Goal: Obtain resource: Obtain resource

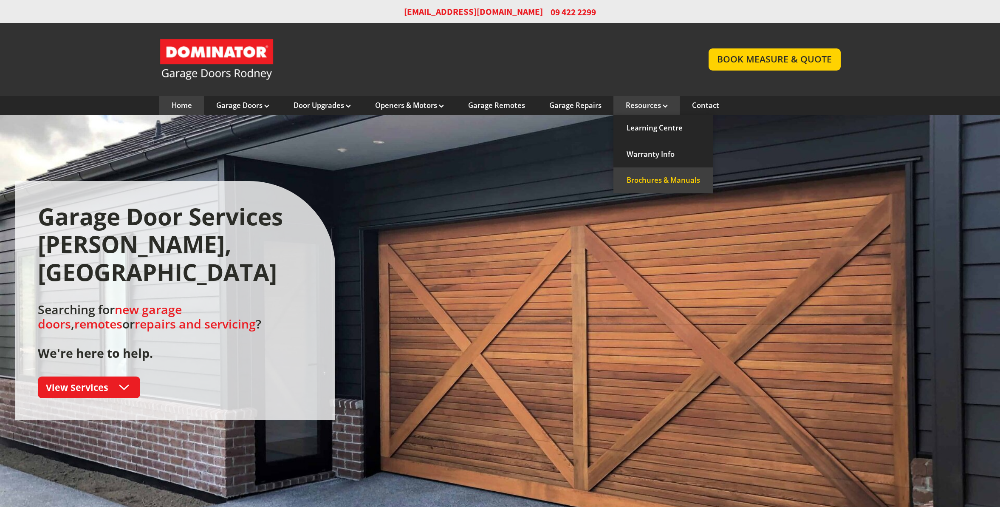
click at [651, 181] on link "Brochures & Manuals" at bounding box center [664, 180] width 100 height 26
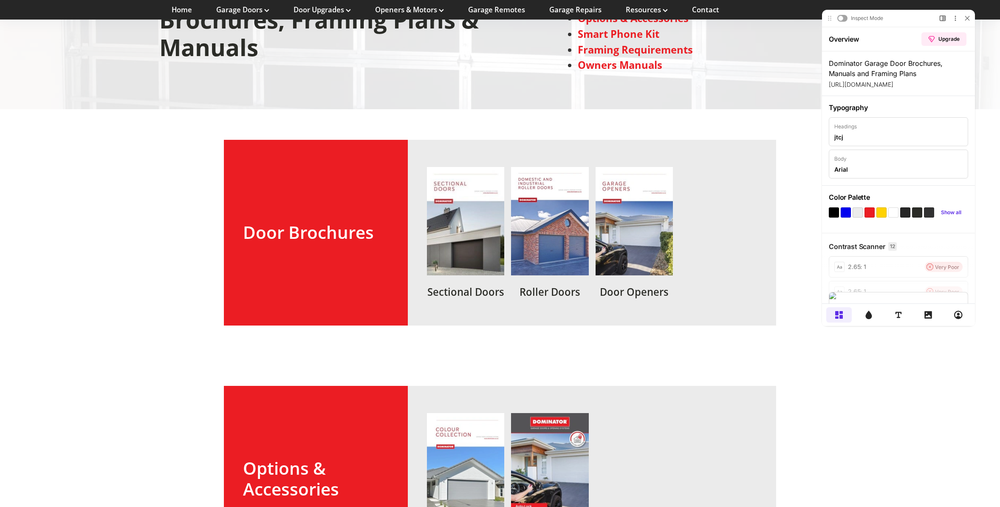
scroll to position [43, 0]
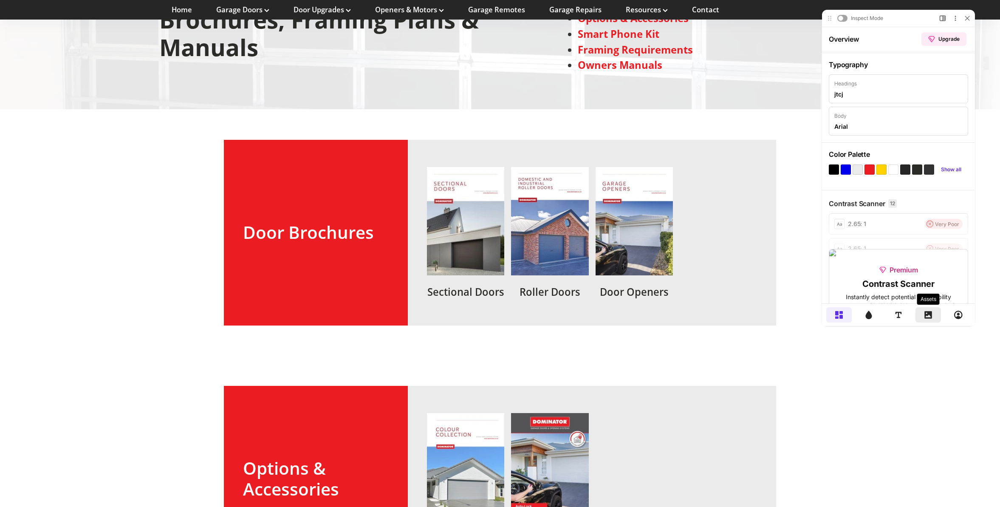
click at [926, 313] on icon at bounding box center [929, 315] width 8 height 8
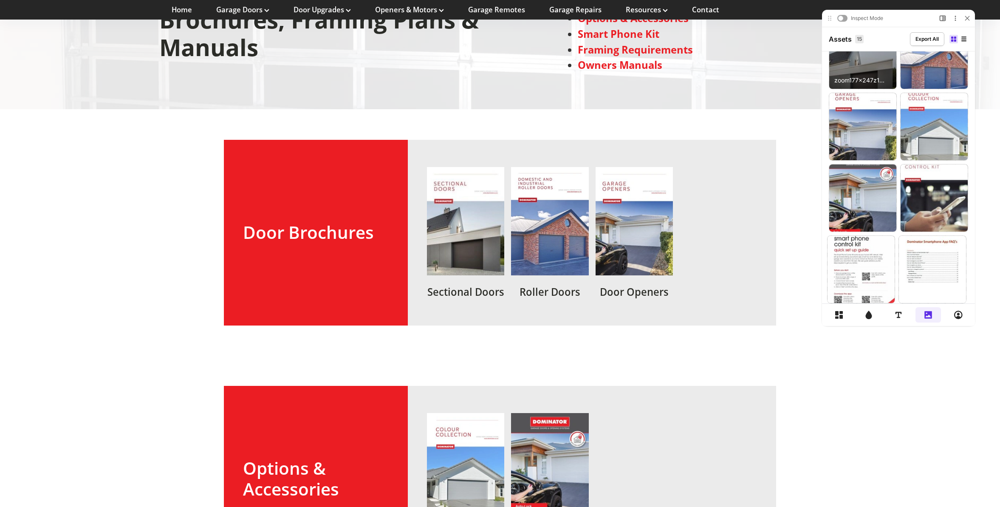
scroll to position [0, 0]
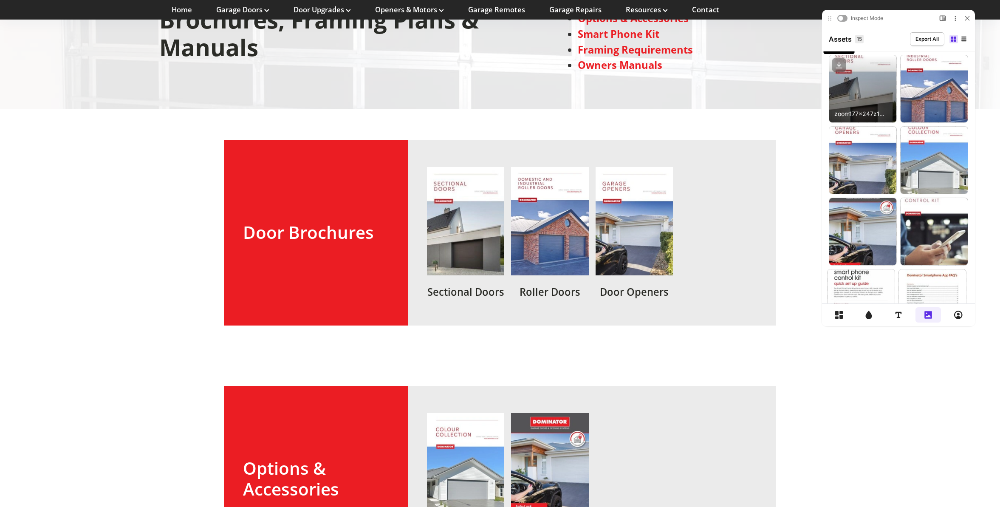
click at [840, 66] on icon at bounding box center [840, 65] width 14 height 14
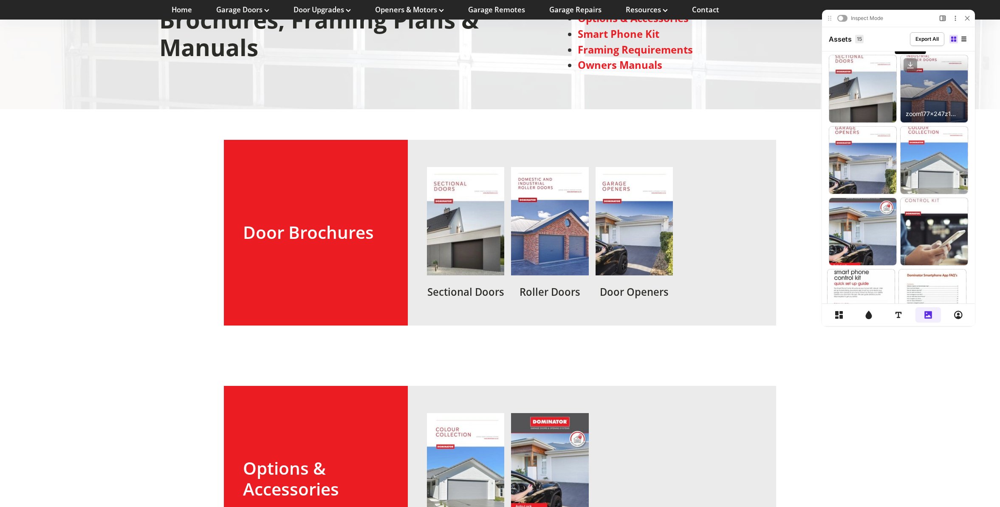
click at [911, 66] on icon at bounding box center [910, 66] width 3 height 2
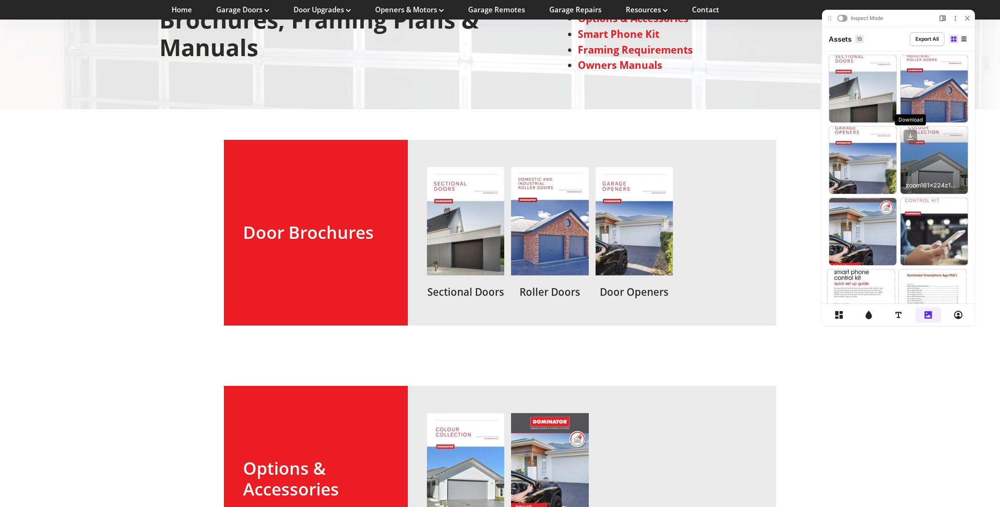
click at [911, 138] on icon at bounding box center [910, 137] width 3 height 2
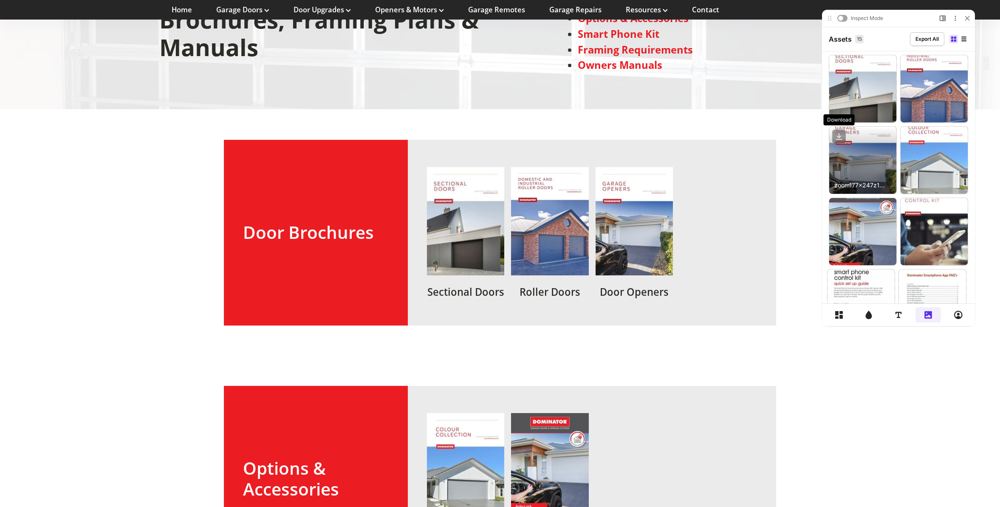
click at [839, 136] on icon at bounding box center [840, 137] width 14 height 14
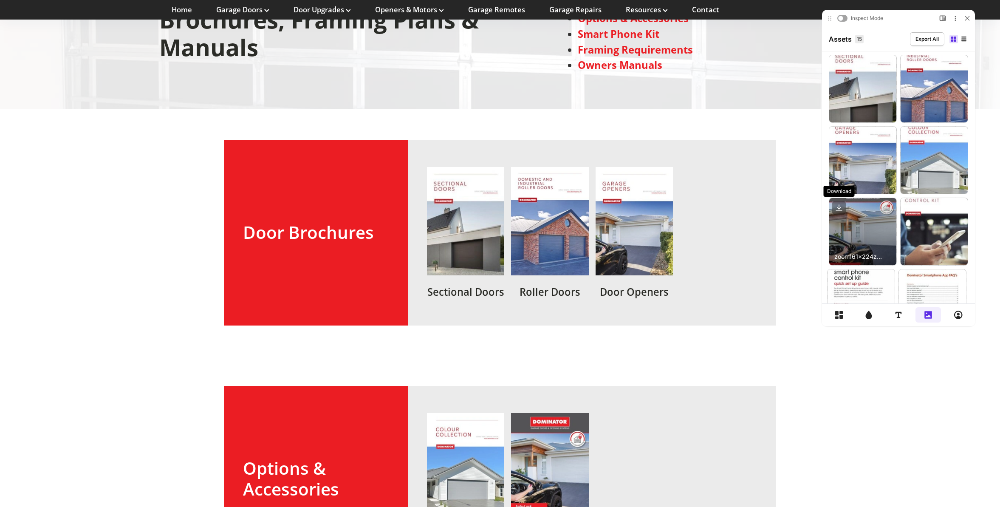
click at [839, 205] on icon at bounding box center [839, 207] width 0 height 4
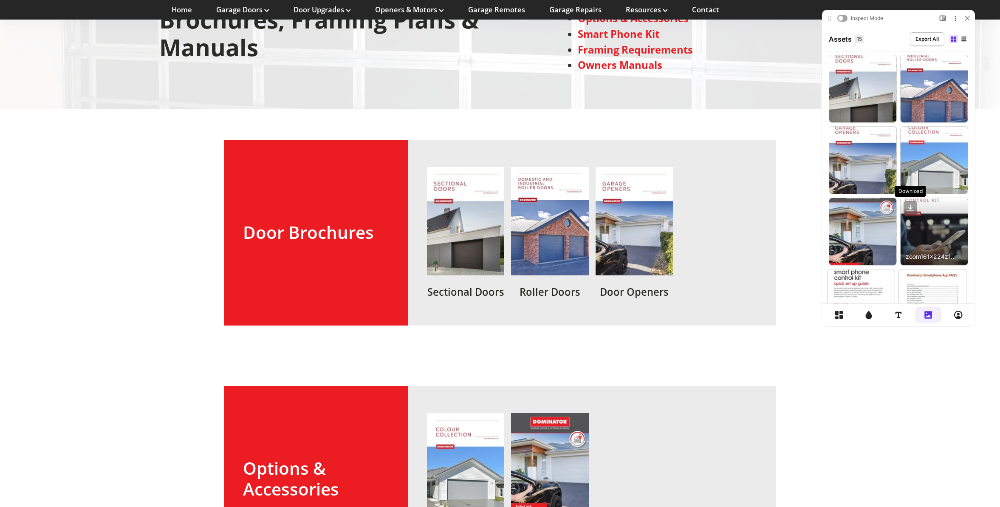
click at [911, 207] on icon at bounding box center [911, 208] width 14 height 14
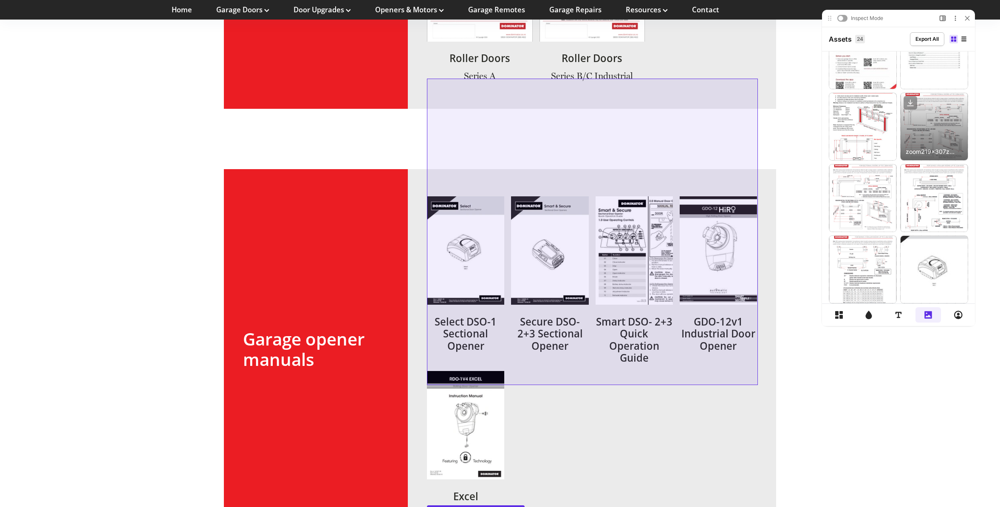
scroll to position [1385, 0]
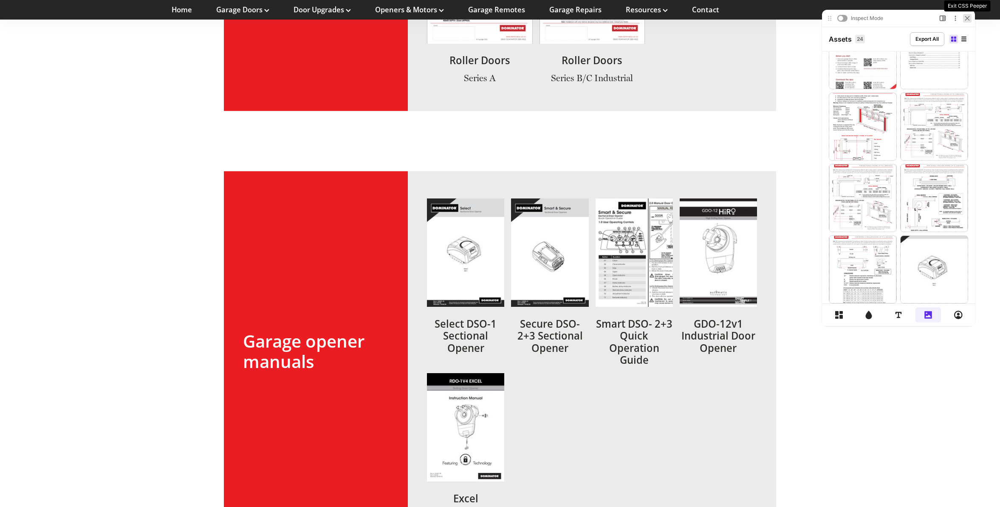
click at [965, 19] on icon at bounding box center [967, 18] width 5 height 5
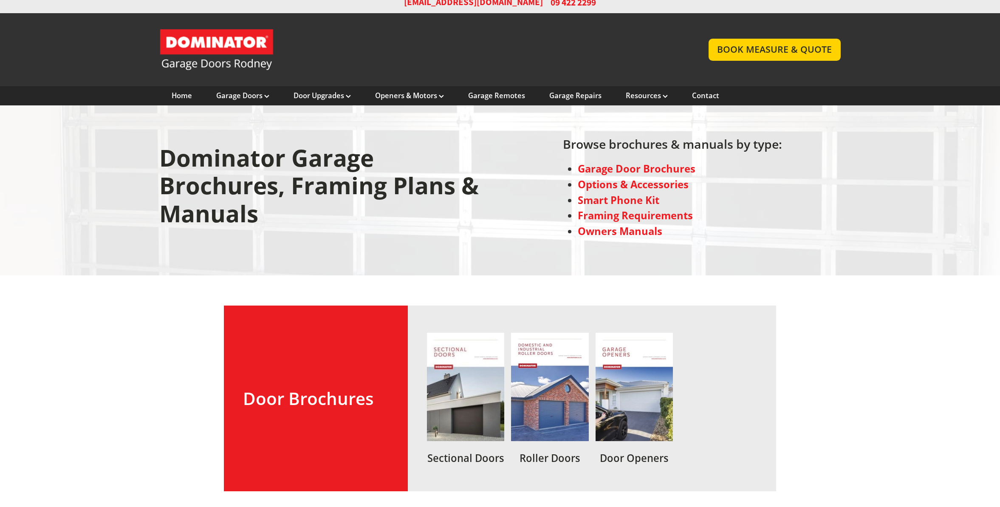
scroll to position [0, 0]
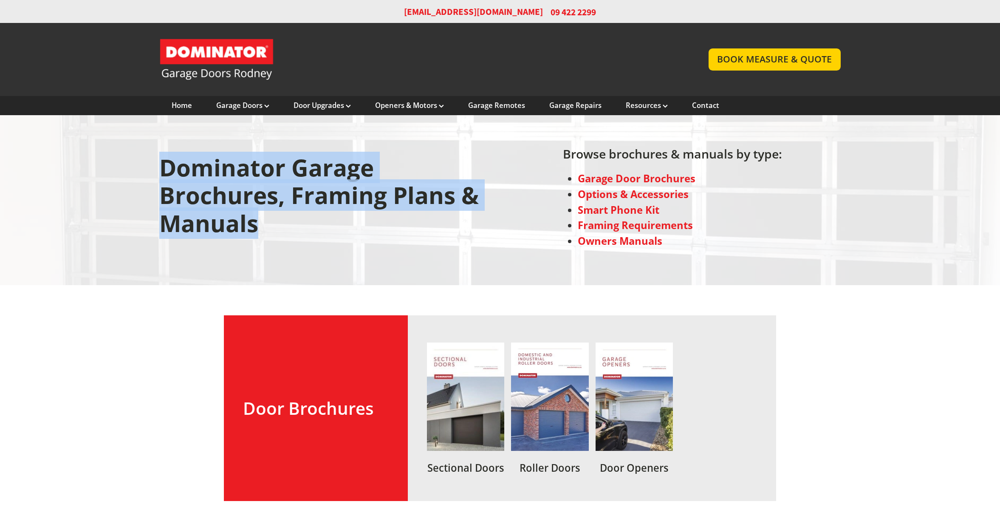
drag, startPoint x: 258, startPoint y: 229, endPoint x: 144, endPoint y: 159, distance: 133.0
click at [145, 159] on div "Dominator Garage Brochures, Framing Plans & Manuals Browse brochures & manuals …" at bounding box center [500, 199] width 714 height 139
copy h1 "Dominator Garage Brochures, Framing Plans & Manuals"
click at [457, 362] on link at bounding box center [465, 408] width 77 height 131
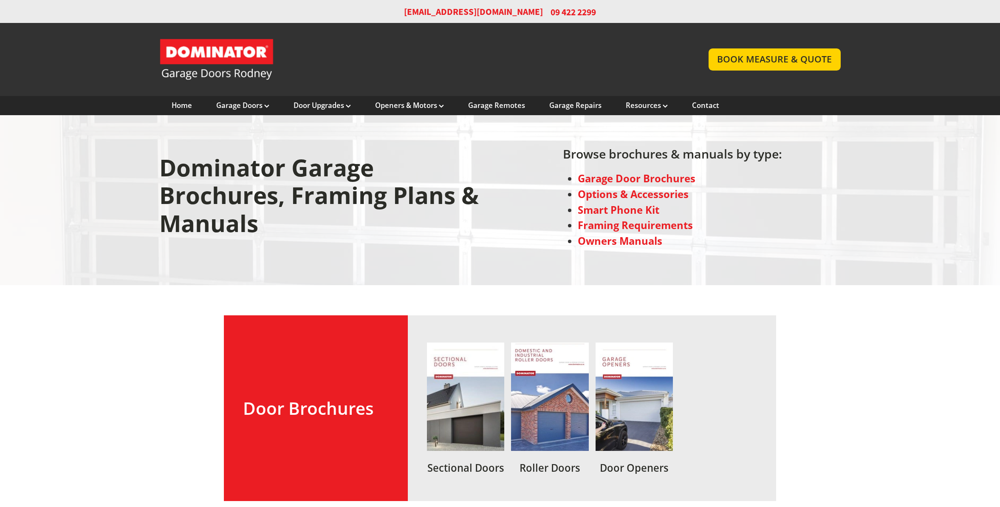
click at [553, 410] on link at bounding box center [549, 408] width 77 height 131
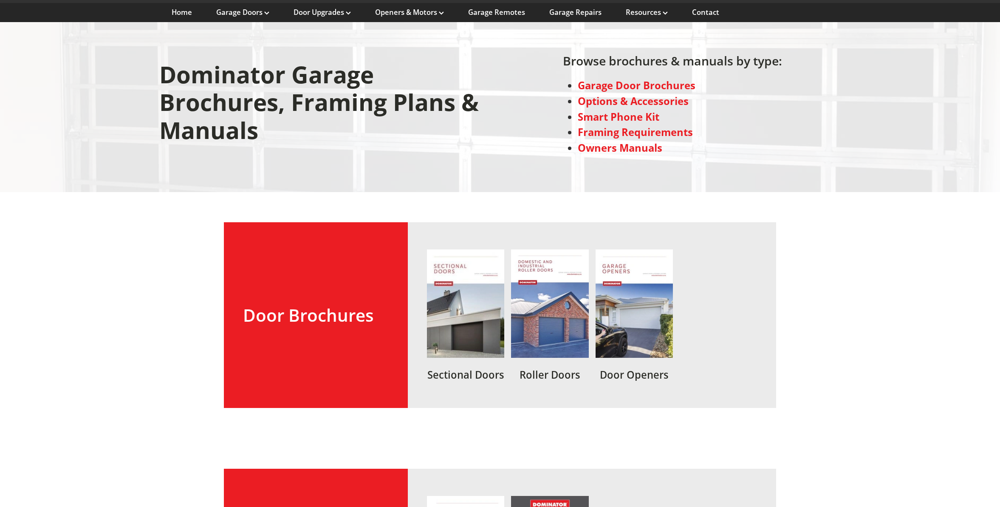
scroll to position [94, 0]
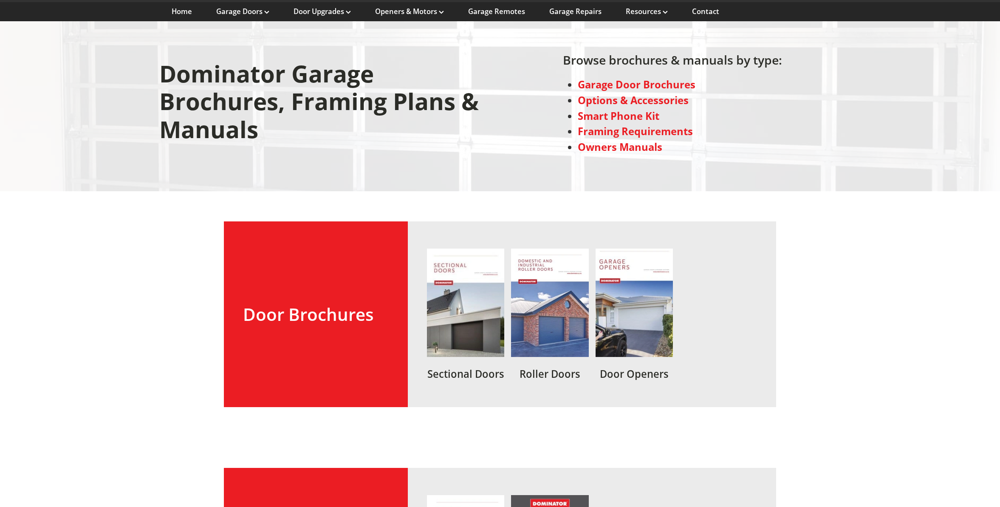
click at [626, 287] on link at bounding box center [634, 314] width 77 height 131
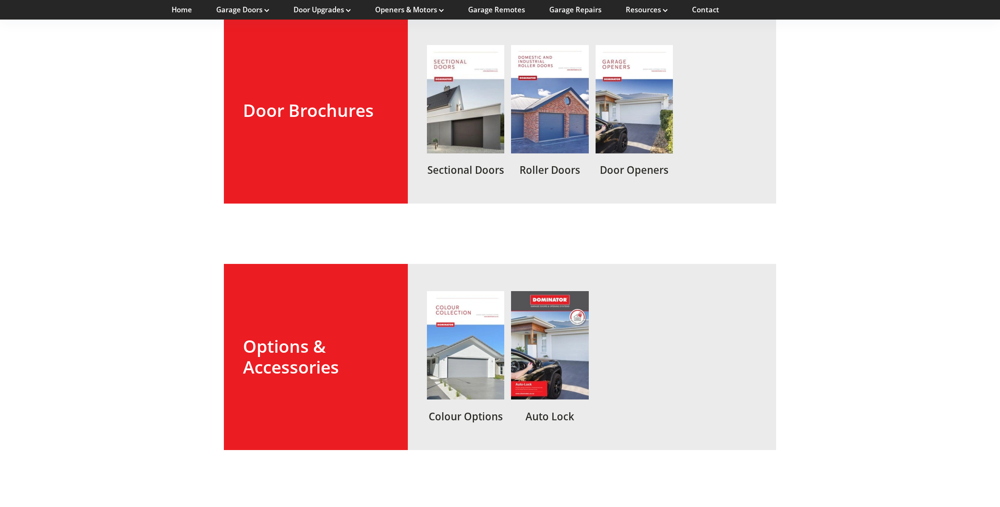
scroll to position [302, 0]
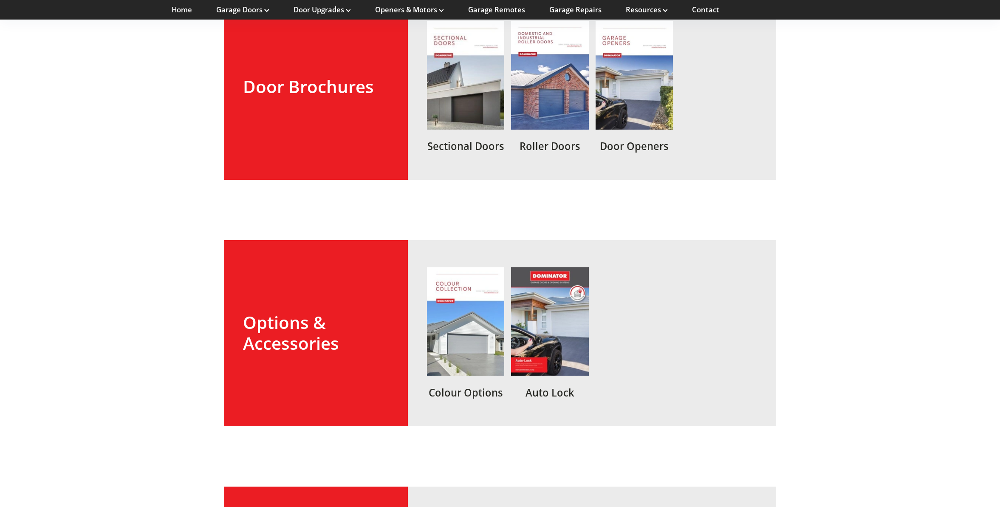
click at [474, 319] on link at bounding box center [465, 332] width 77 height 131
click at [528, 295] on link at bounding box center [549, 332] width 77 height 131
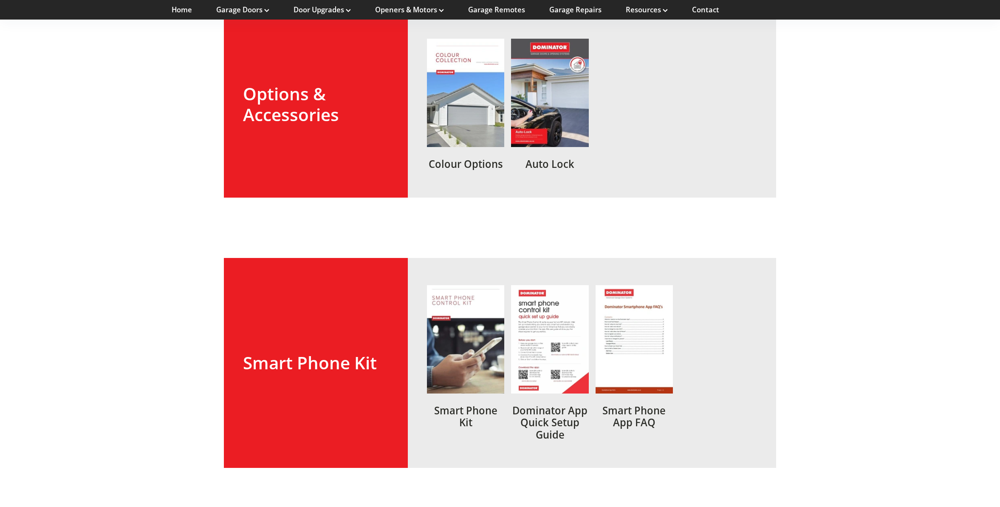
scroll to position [423, 0]
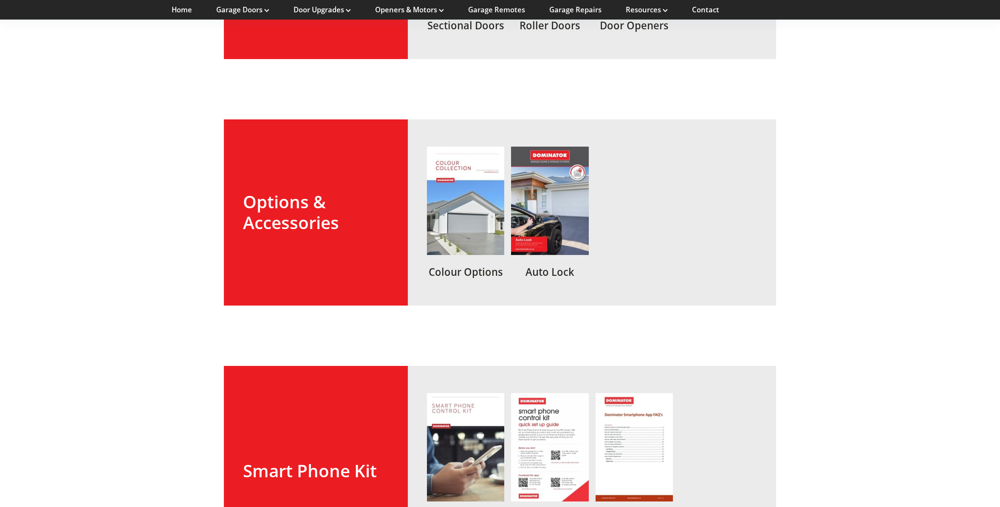
click at [471, 217] on link at bounding box center [465, 212] width 77 height 131
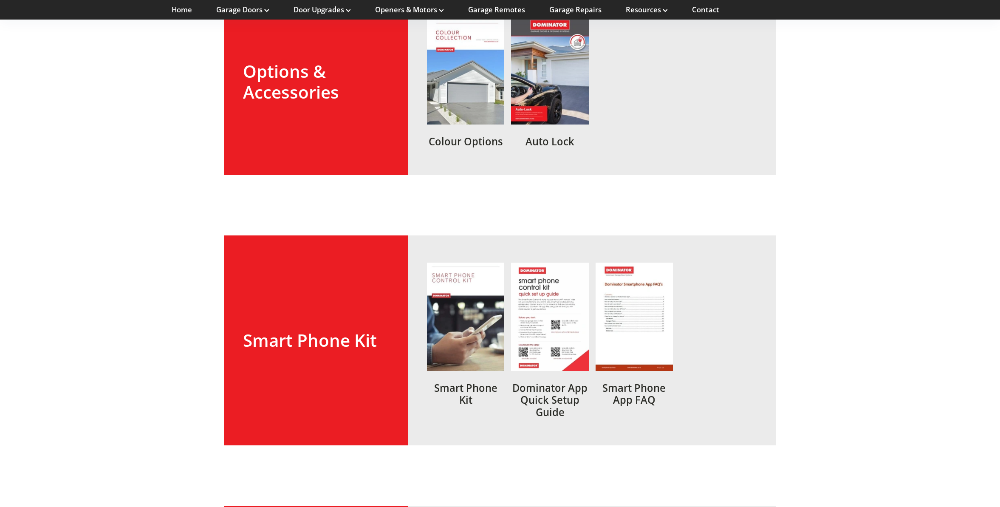
scroll to position [550, 0]
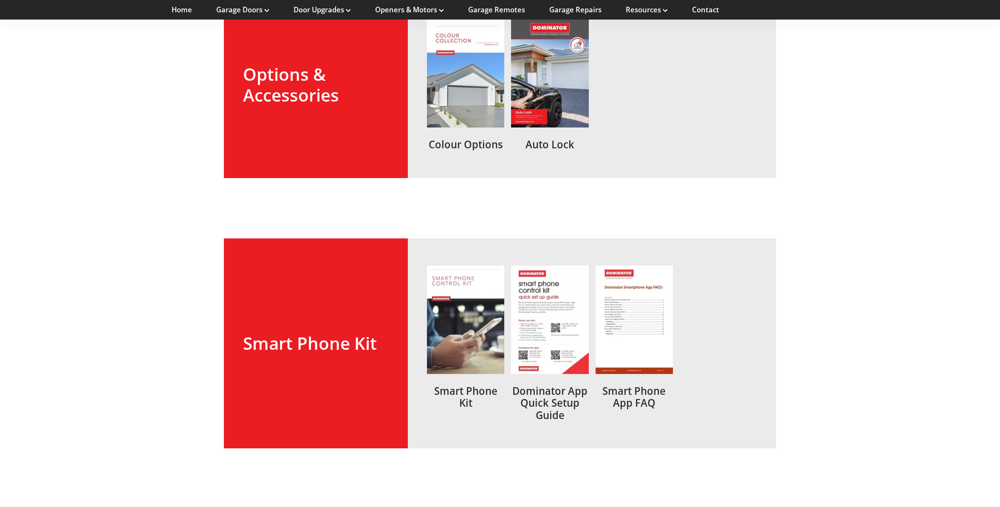
click at [653, 304] on link at bounding box center [634, 344] width 77 height 156
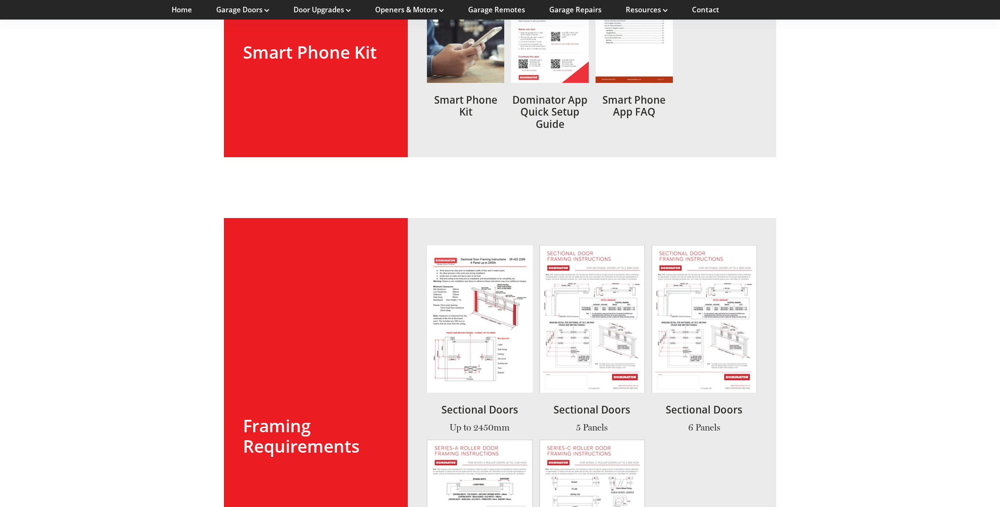
scroll to position [667, 0]
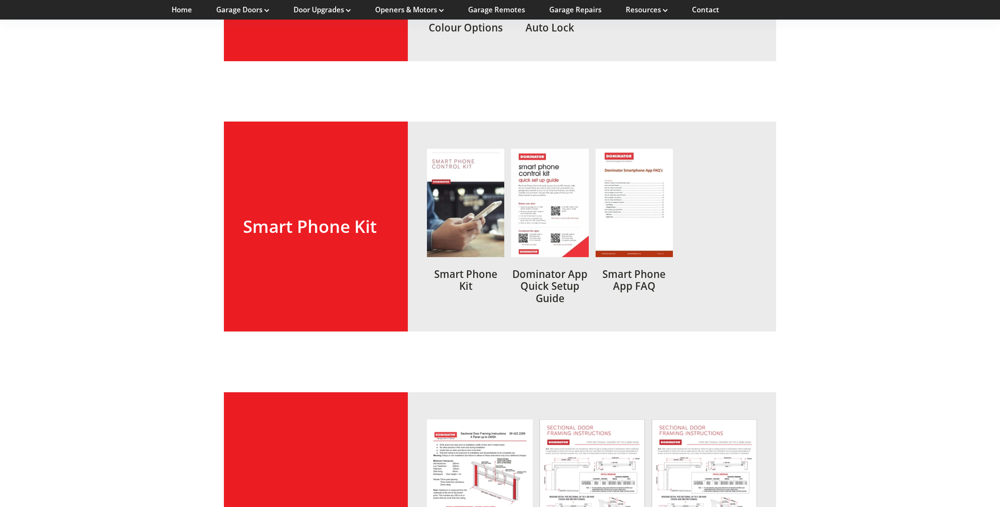
click at [561, 214] on link at bounding box center [549, 227] width 77 height 156
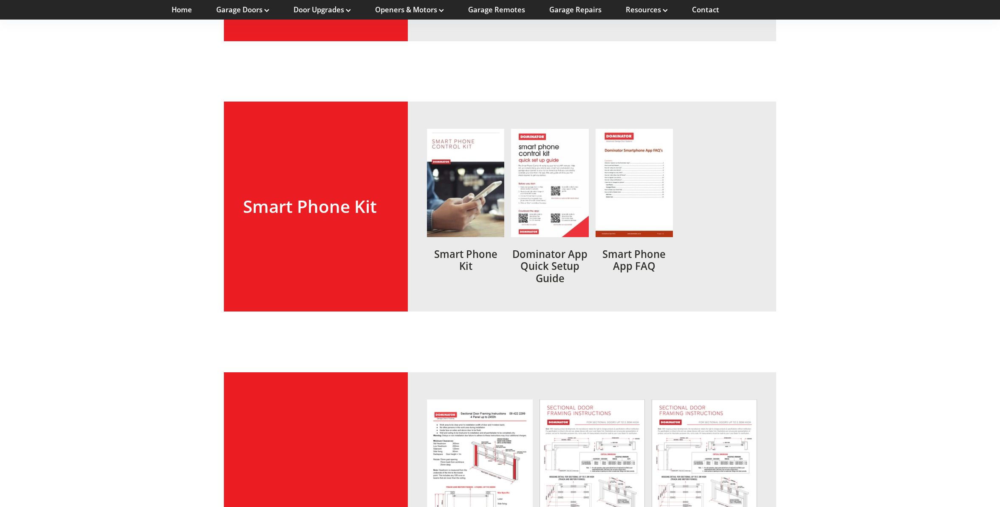
click at [625, 163] on link at bounding box center [634, 207] width 77 height 156
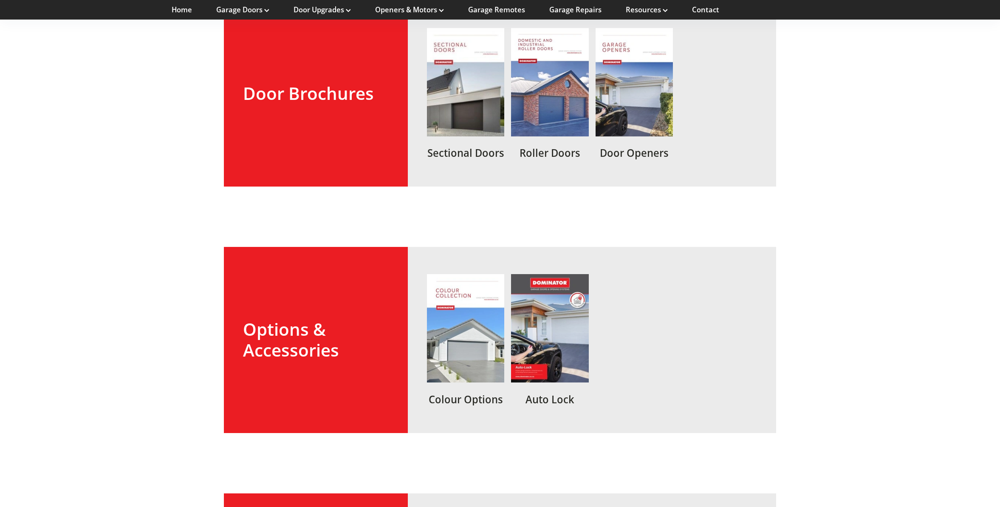
scroll to position [194, 0]
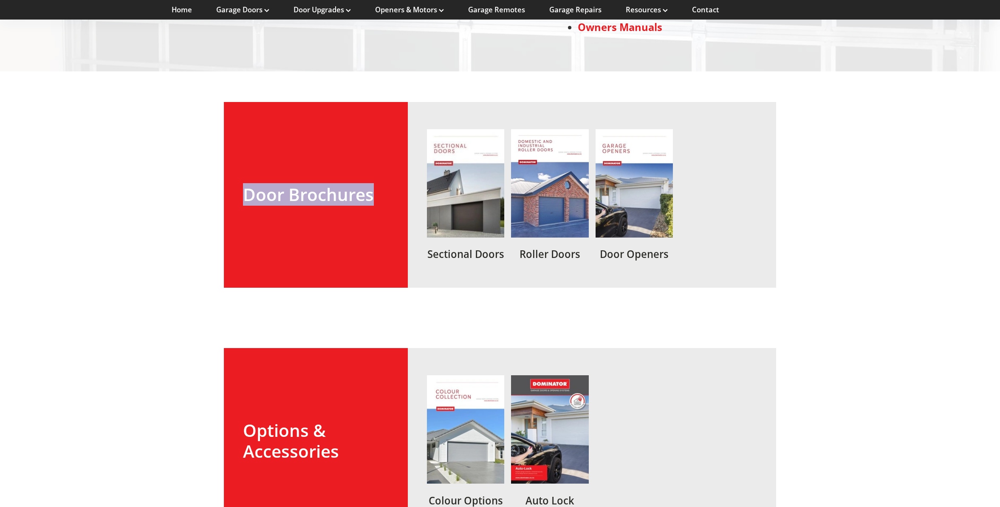
drag, startPoint x: 366, startPoint y: 192, endPoint x: 249, endPoint y: 190, distance: 117.3
click at [248, 190] on h2 "Door Brochures" at bounding box center [316, 194] width 146 height 20
copy h2 "Door Brochures"
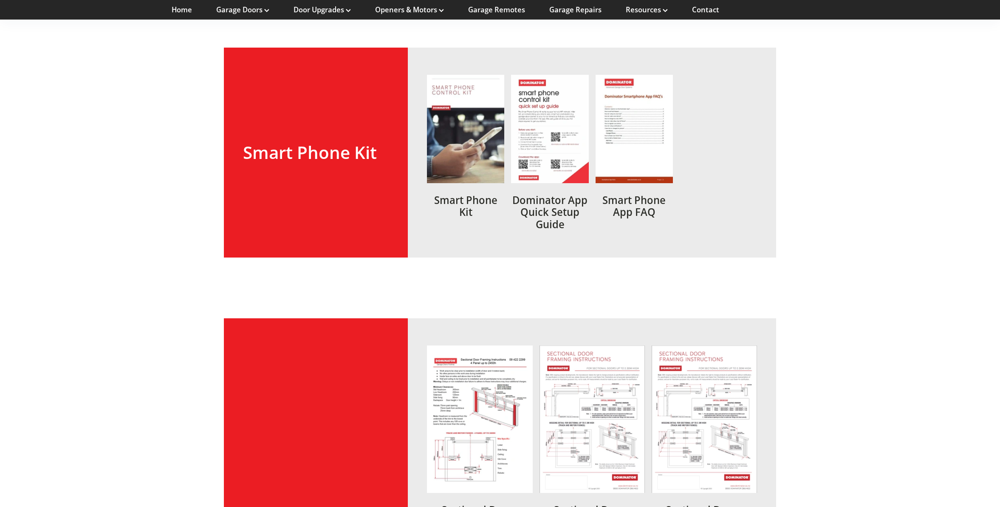
scroll to position [879, 0]
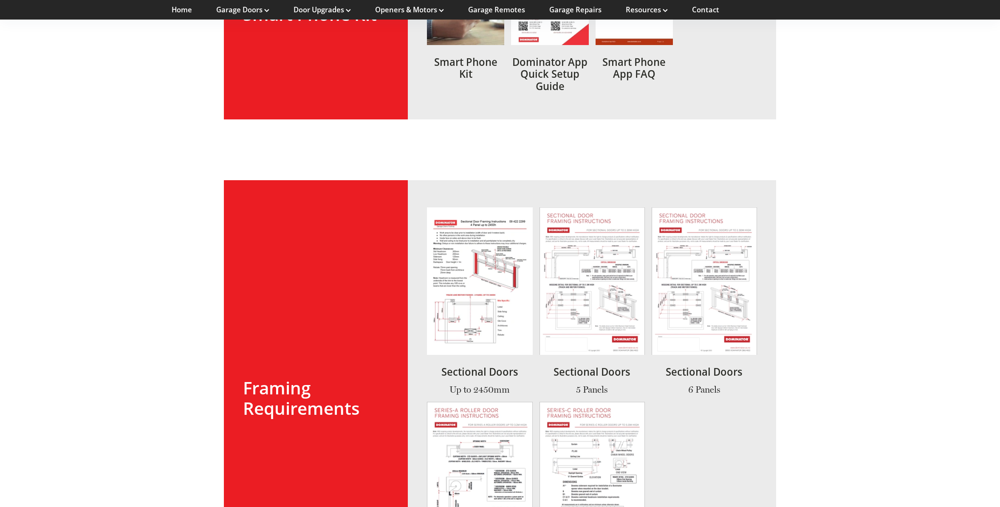
click at [298, 394] on h2 "Framing Requirements" at bounding box center [316, 398] width 146 height 41
drag, startPoint x: 357, startPoint y: 405, endPoint x: 246, endPoint y: 382, distance: 112.7
click at [246, 382] on h2 "Framing Requirements" at bounding box center [316, 398] width 146 height 41
copy h2 "Framing Requirements"
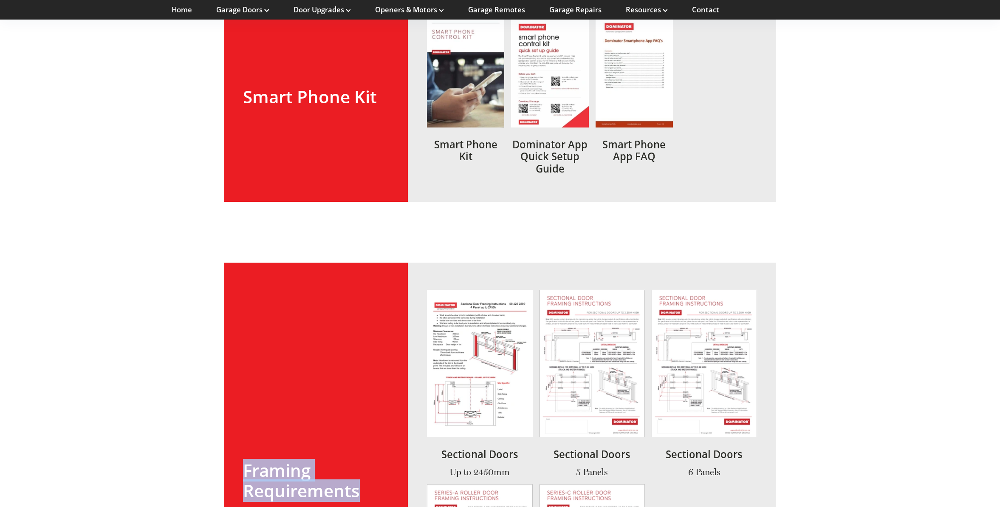
scroll to position [885, 0]
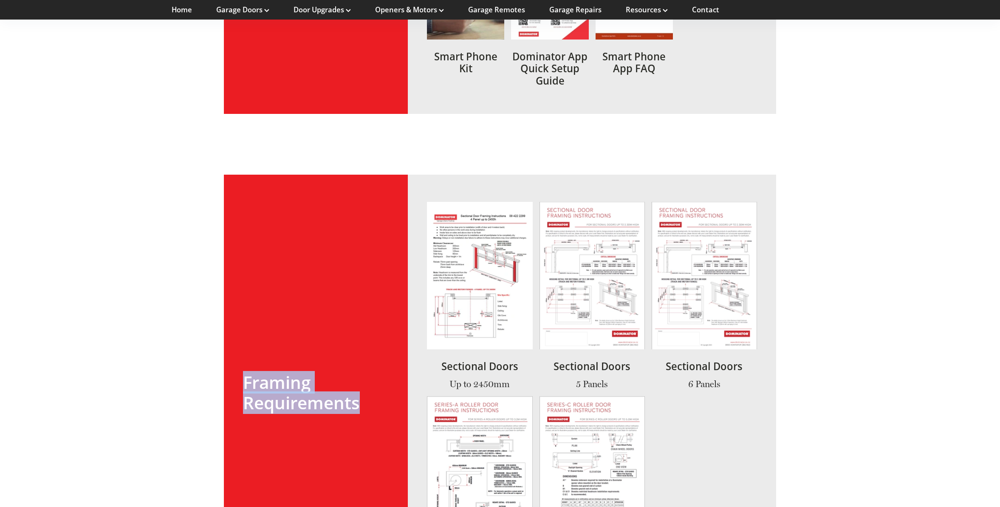
click at [469, 281] on link at bounding box center [479, 296] width 105 height 188
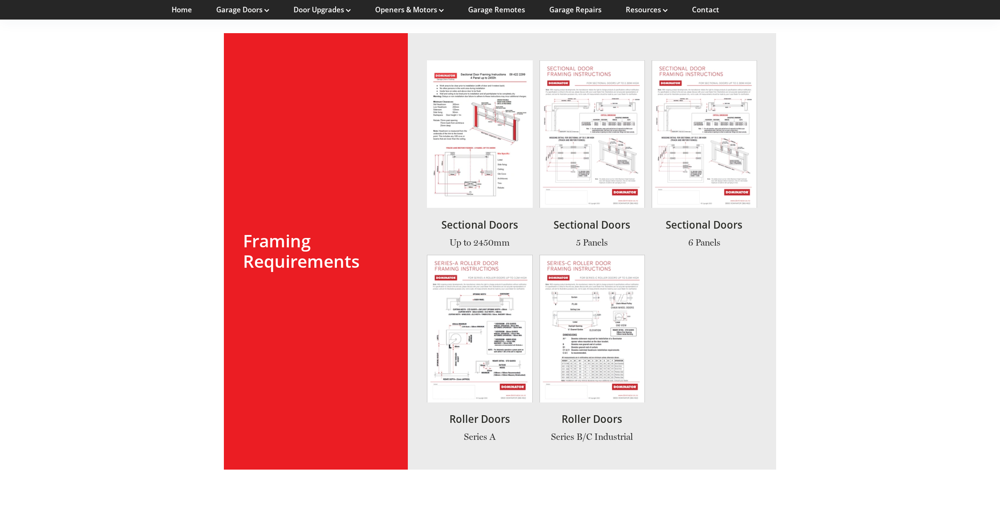
scroll to position [1031, 0]
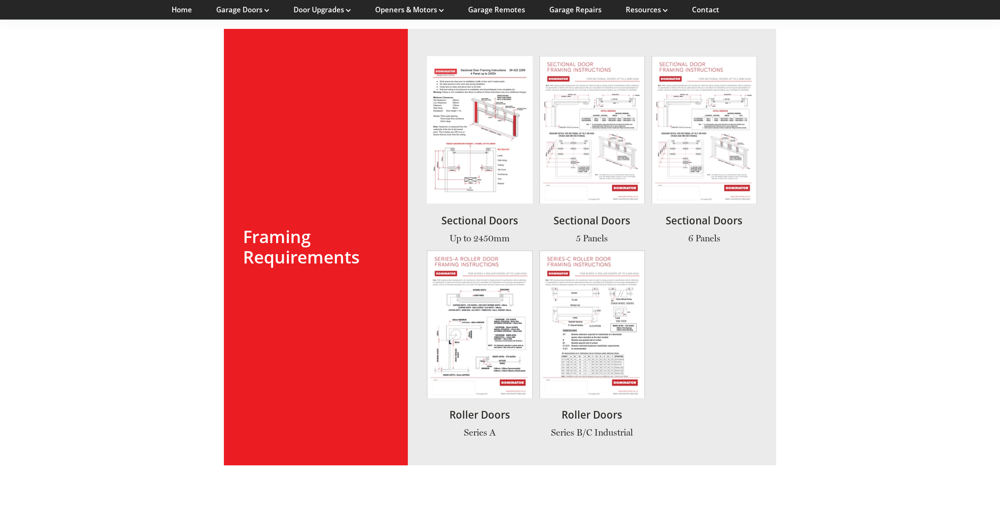
click at [593, 172] on link at bounding box center [592, 150] width 105 height 188
click at [702, 125] on link at bounding box center [704, 150] width 105 height 188
click at [493, 331] on link at bounding box center [479, 344] width 105 height 188
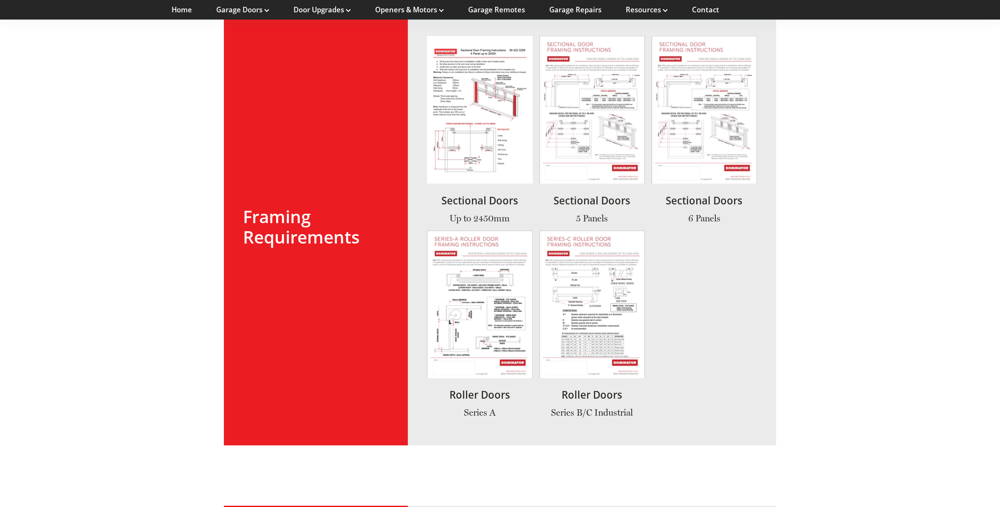
click at [598, 271] on link at bounding box center [592, 324] width 105 height 188
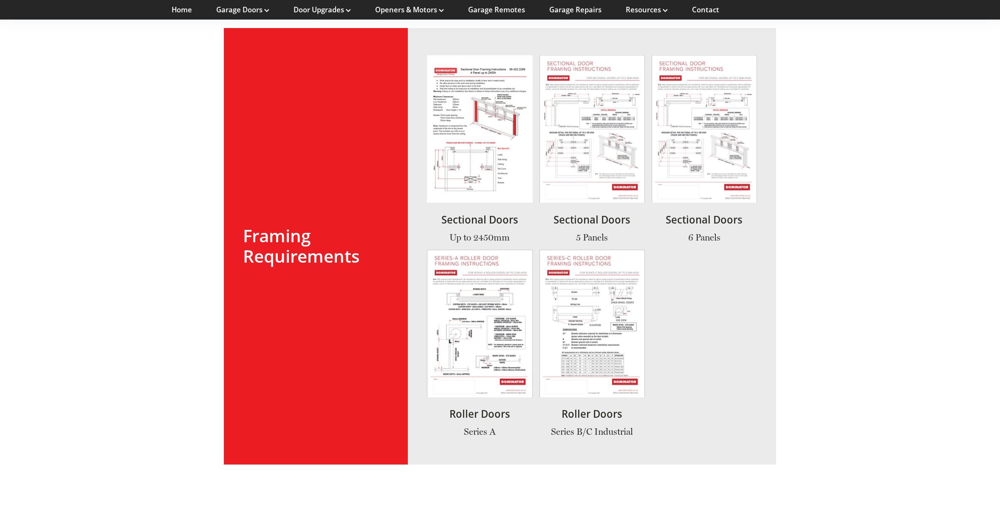
scroll to position [1031, 0]
click at [478, 284] on link at bounding box center [479, 344] width 105 height 188
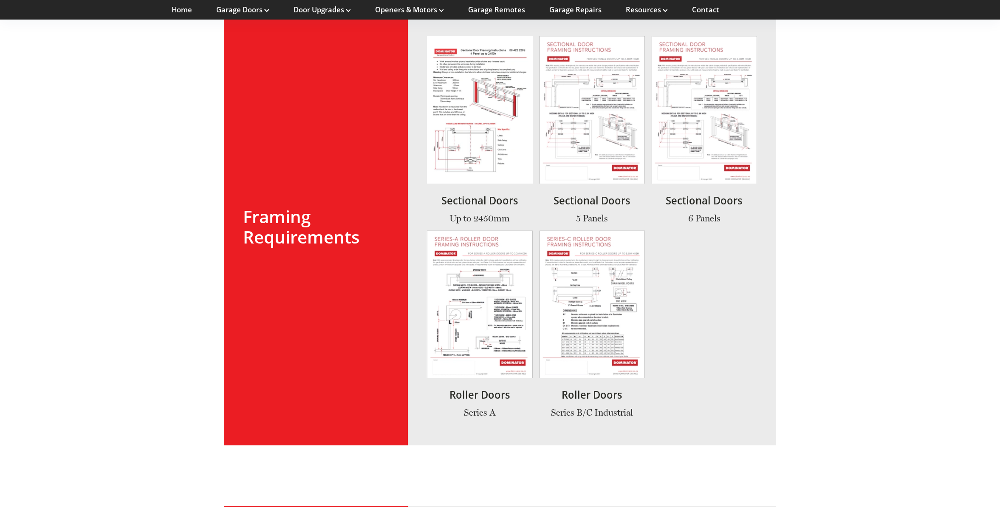
click at [567, 279] on link at bounding box center [592, 324] width 105 height 188
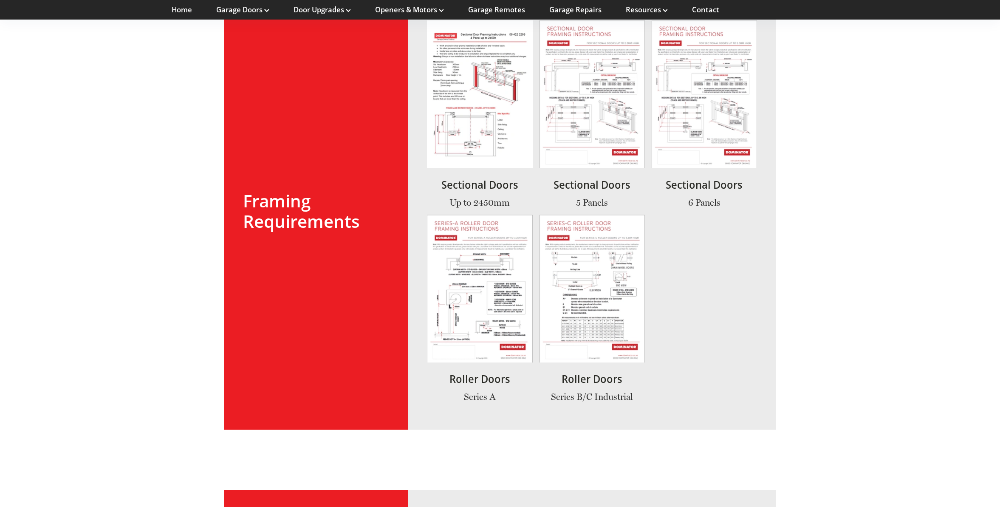
scroll to position [1051, 0]
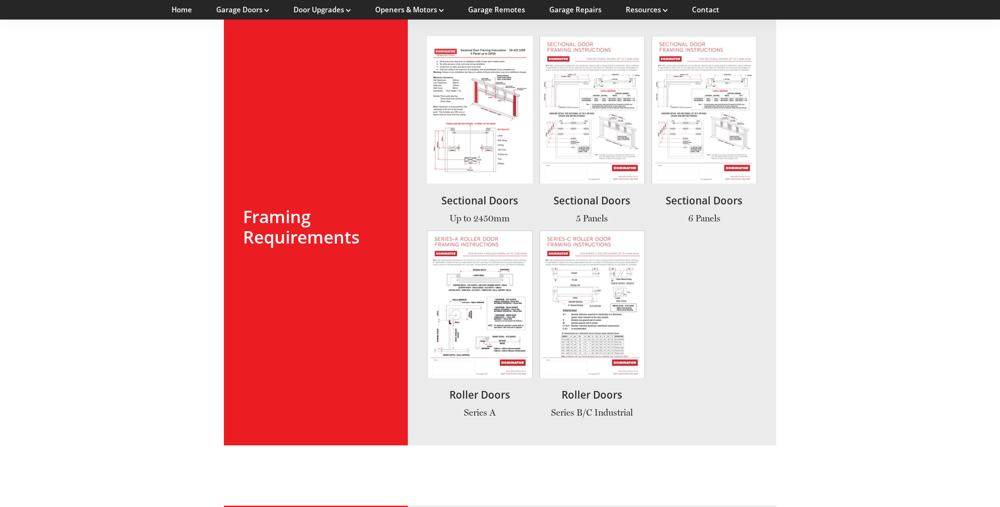
click at [708, 128] on link at bounding box center [704, 130] width 105 height 188
click at [575, 115] on link at bounding box center [592, 130] width 105 height 188
click at [484, 131] on link at bounding box center [479, 130] width 105 height 188
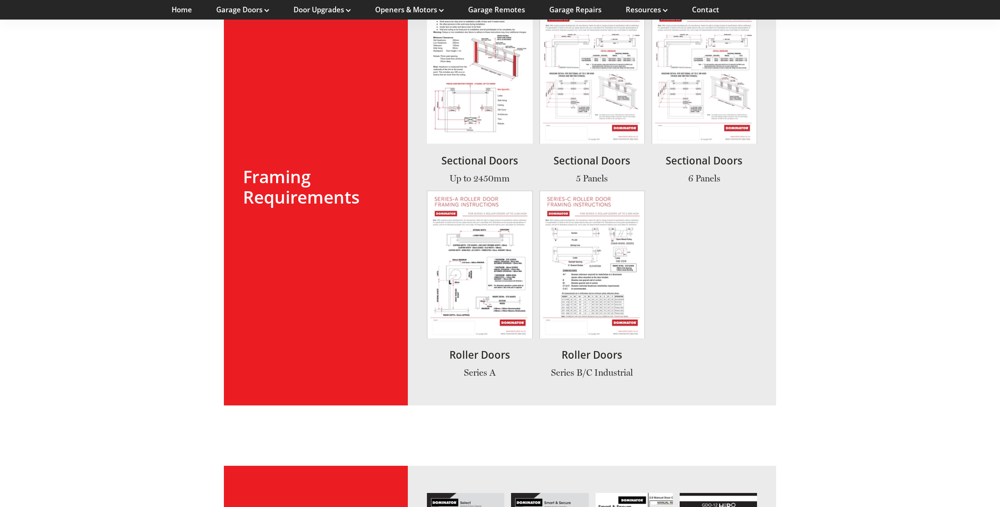
click at [489, 104] on link at bounding box center [479, 90] width 105 height 188
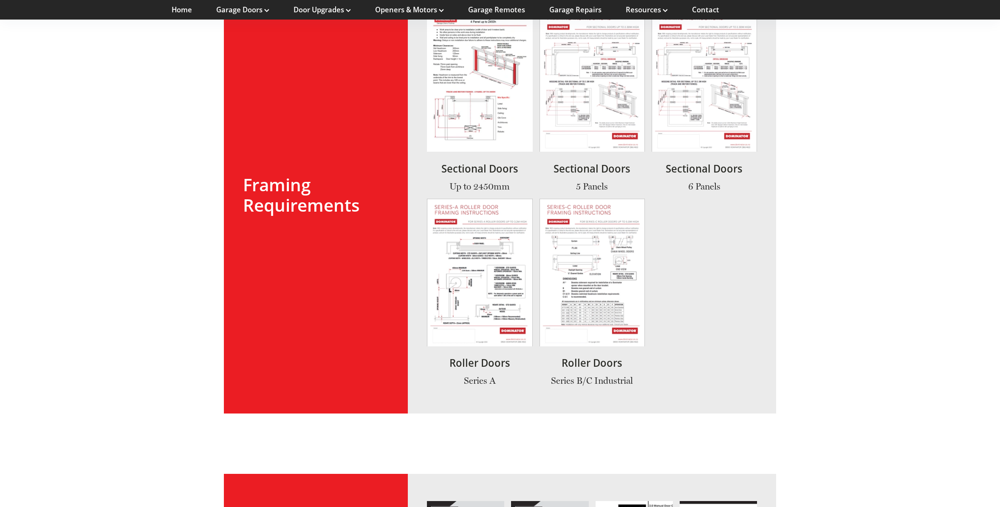
scroll to position [1090, 0]
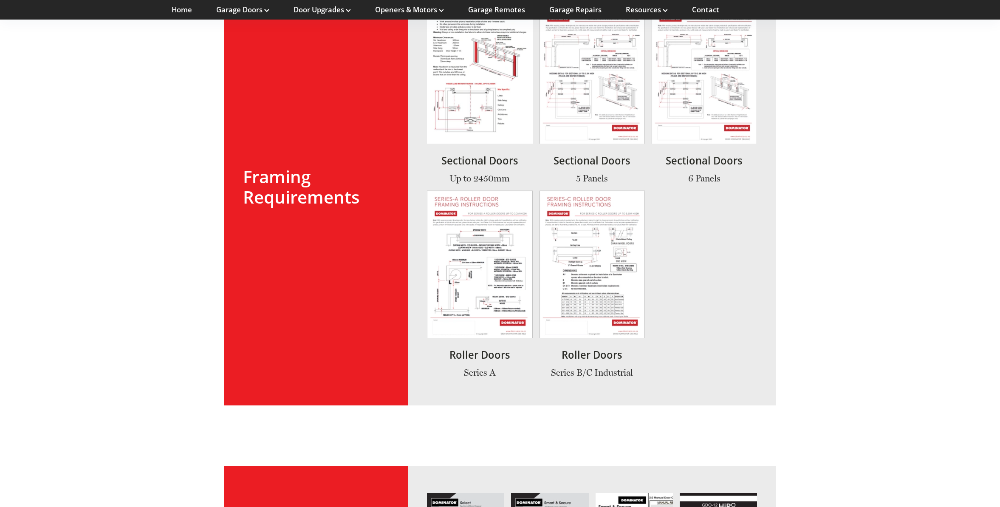
click at [561, 93] on link at bounding box center [592, 90] width 105 height 188
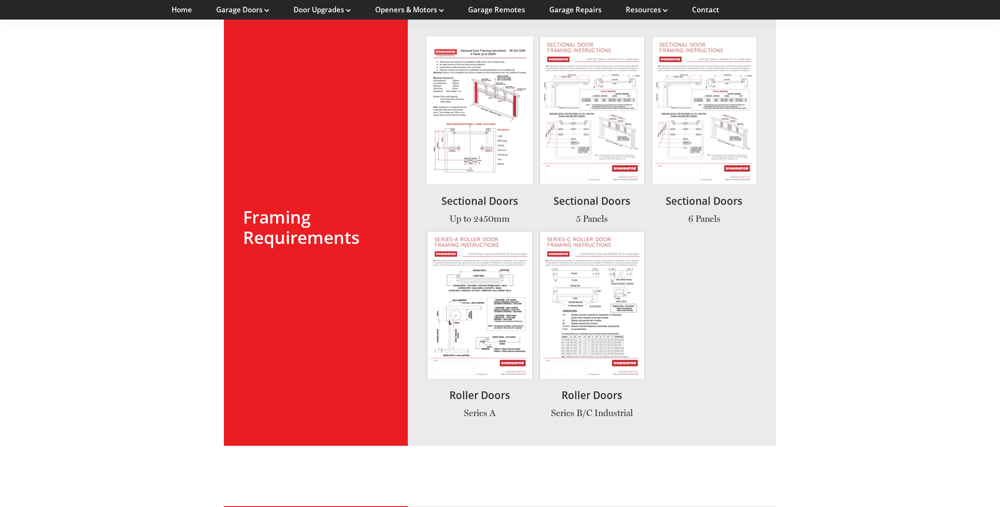
scroll to position [1048, 0]
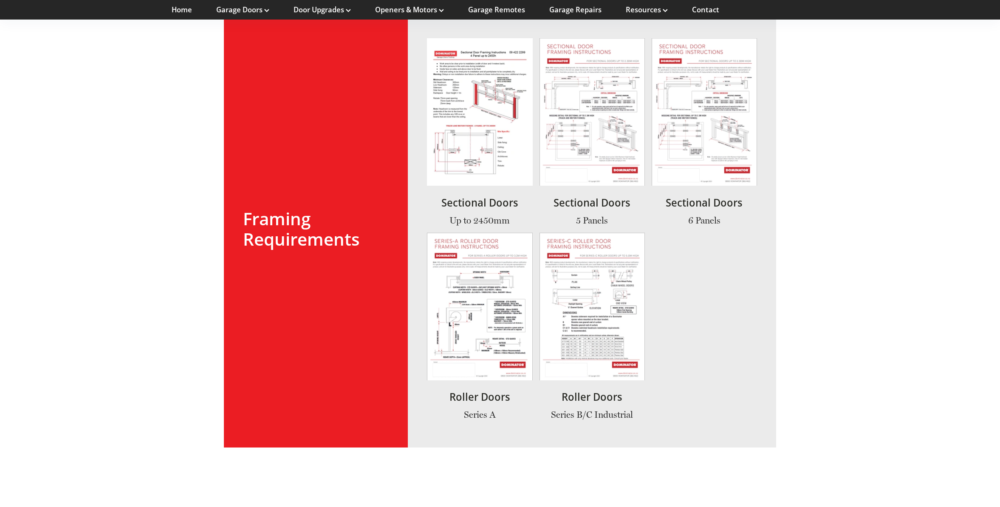
click at [705, 147] on link at bounding box center [704, 132] width 105 height 188
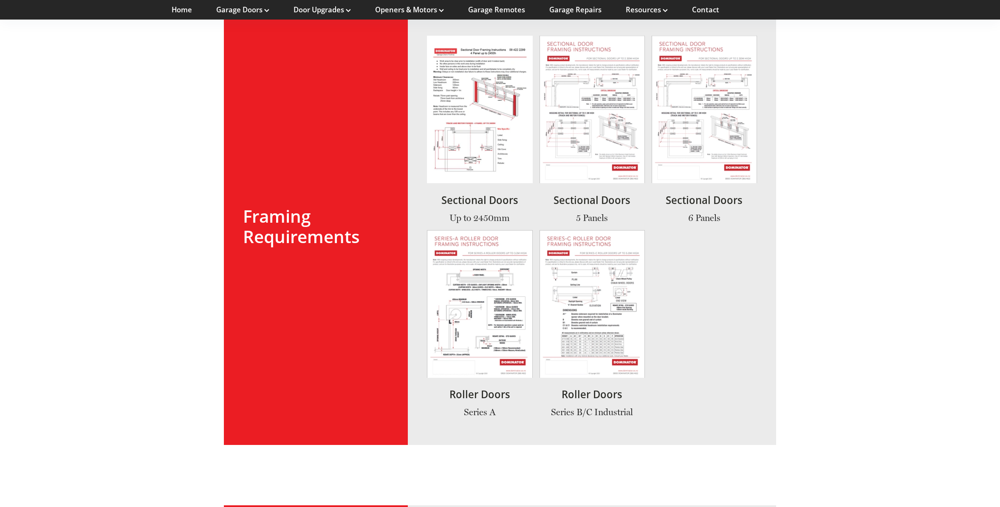
scroll to position [1048, 0]
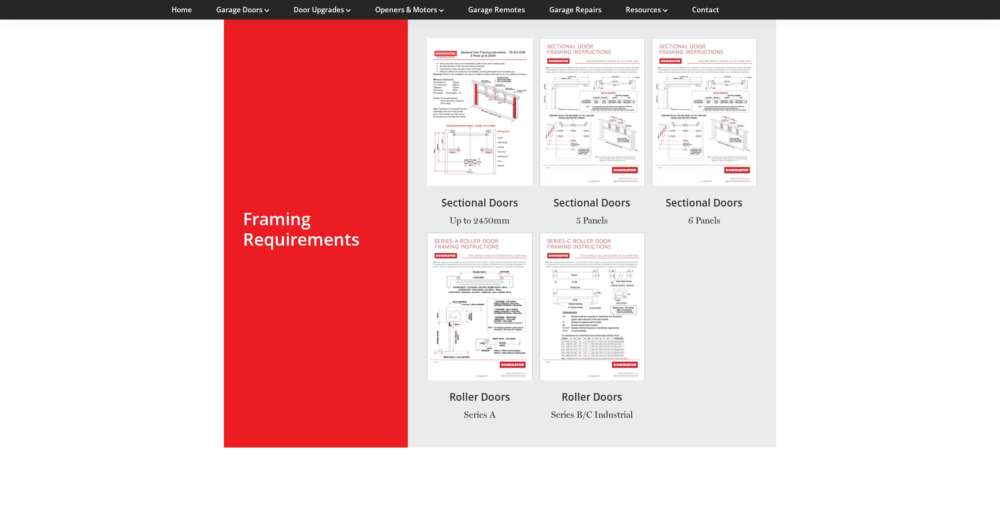
click at [702, 168] on link at bounding box center [704, 132] width 105 height 188
click at [490, 280] on link at bounding box center [479, 326] width 105 height 188
click at [580, 309] on link at bounding box center [592, 326] width 105 height 188
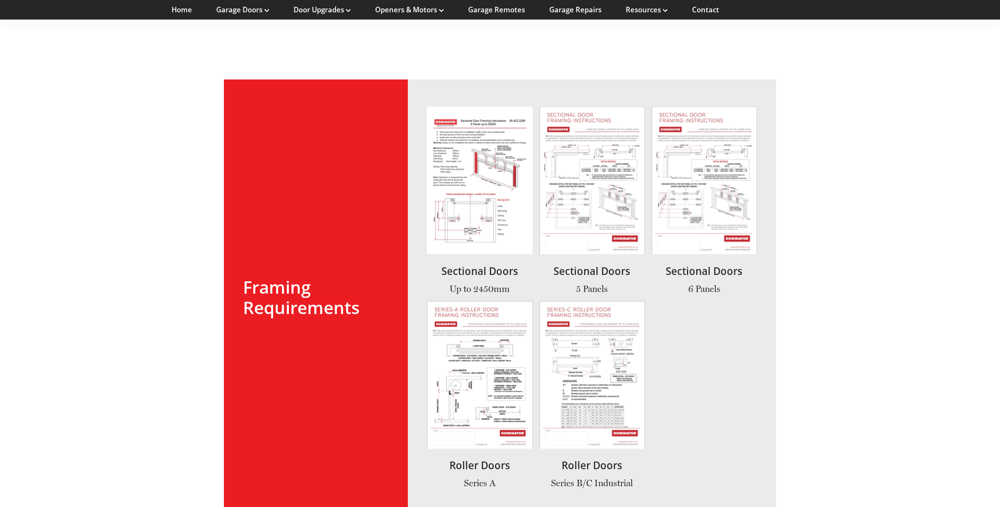
scroll to position [974, 0]
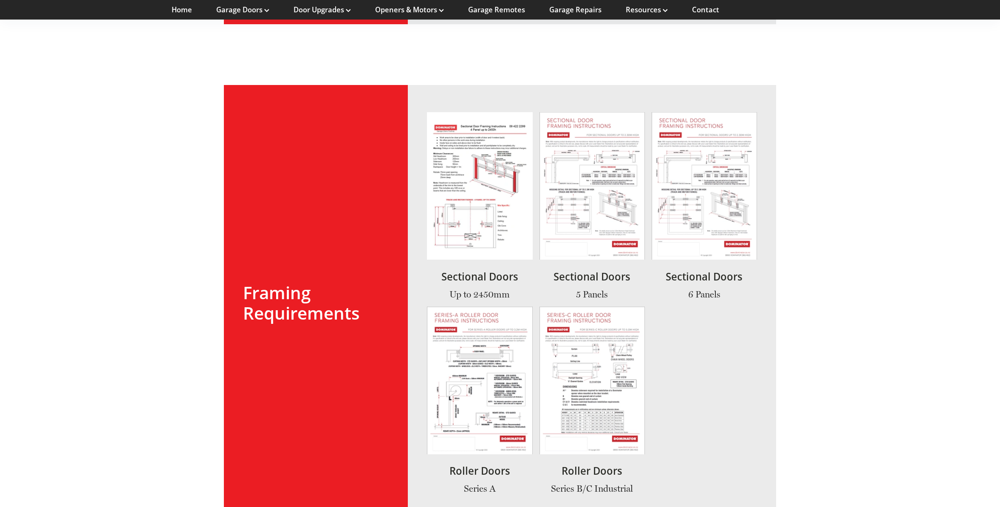
click at [702, 196] on link at bounding box center [704, 206] width 105 height 188
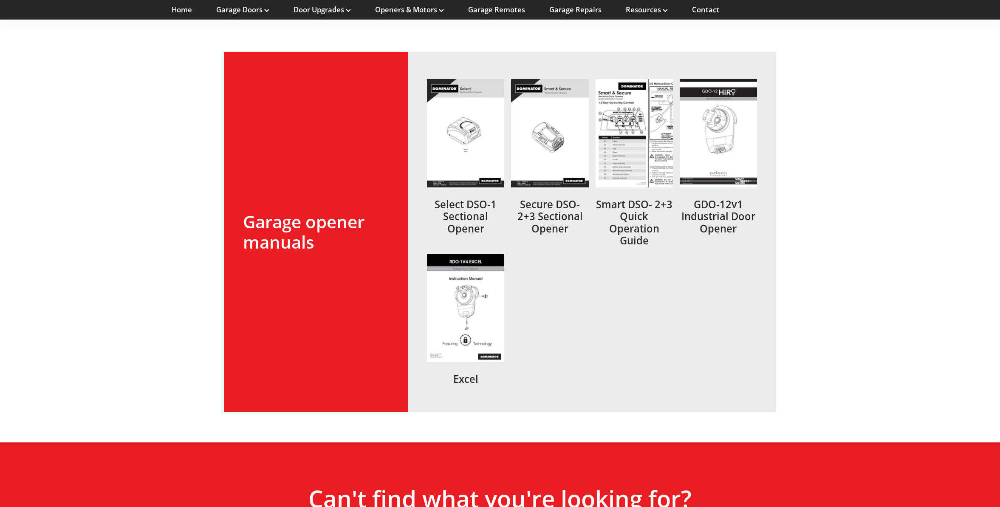
scroll to position [1468, 0]
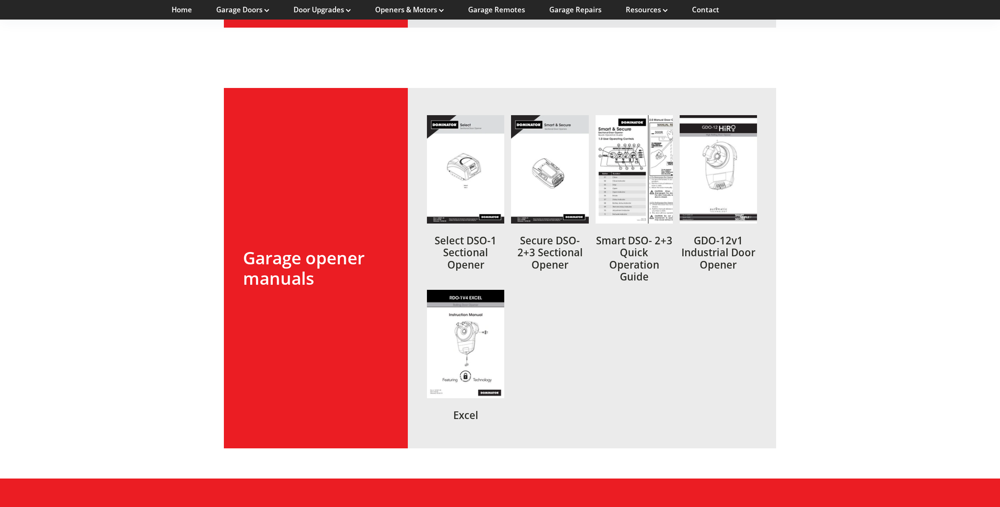
click at [456, 176] on link at bounding box center [465, 199] width 77 height 168
click at [462, 241] on link at bounding box center [465, 199] width 77 height 168
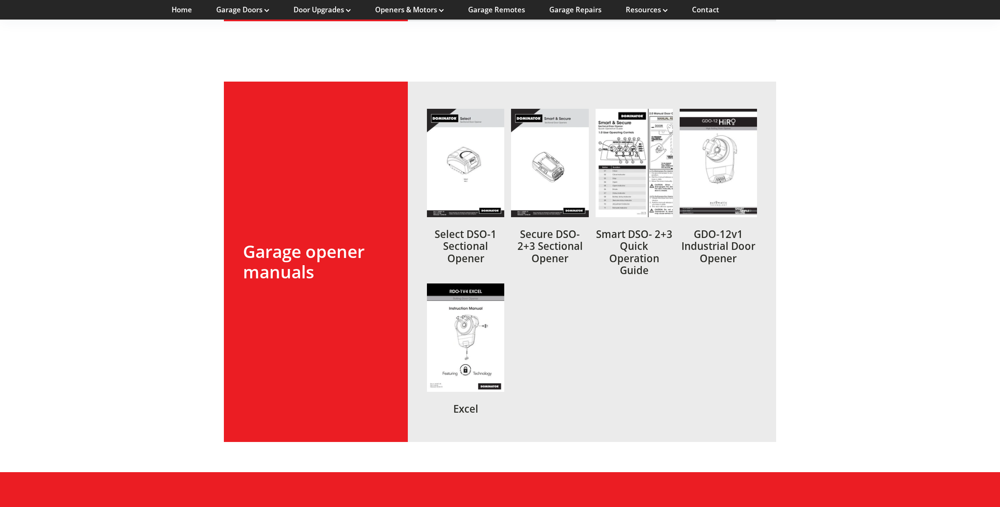
scroll to position [1468, 0]
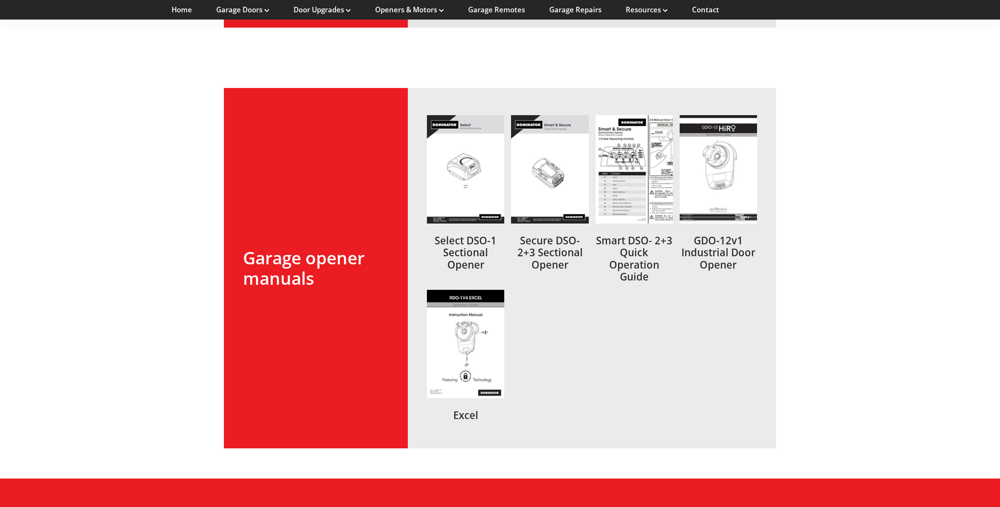
click at [537, 163] on link at bounding box center [549, 199] width 77 height 168
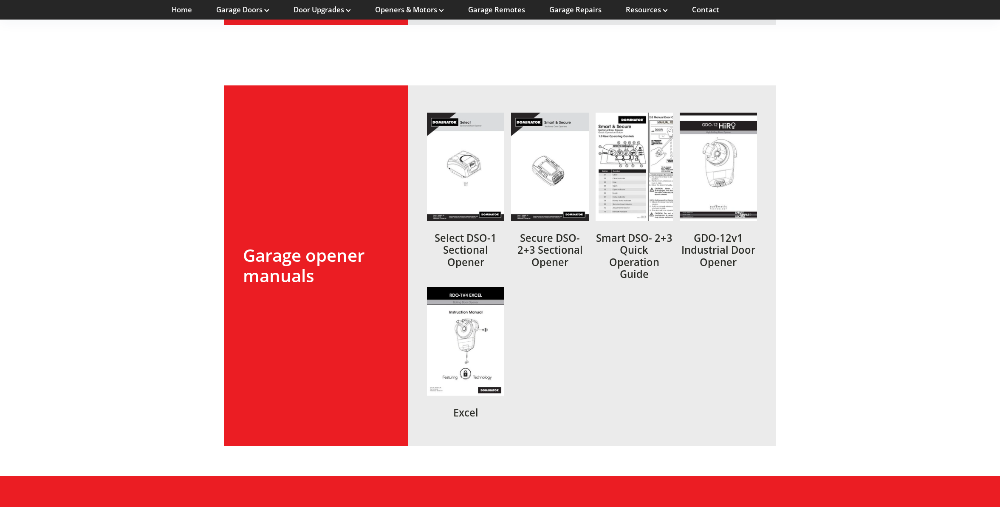
scroll to position [1468, 0]
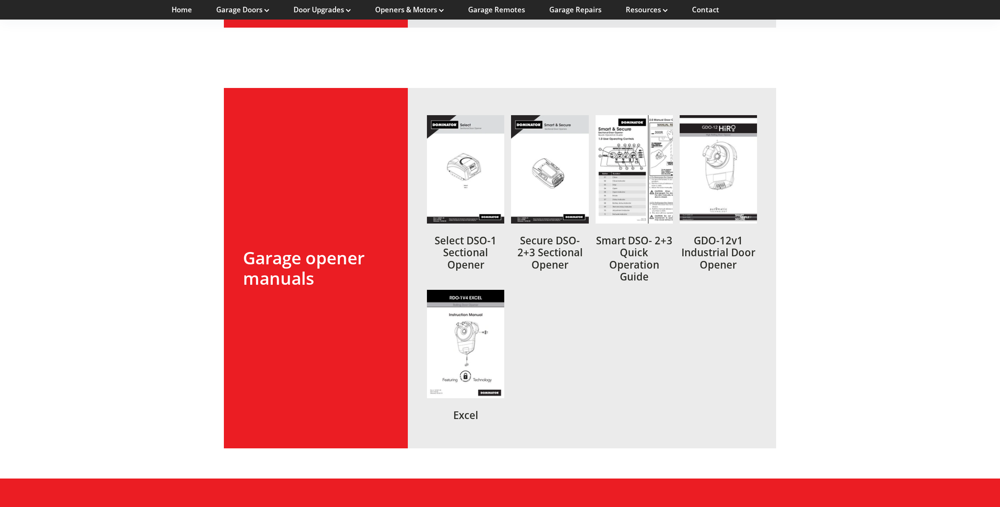
click at [615, 189] on link at bounding box center [634, 199] width 77 height 168
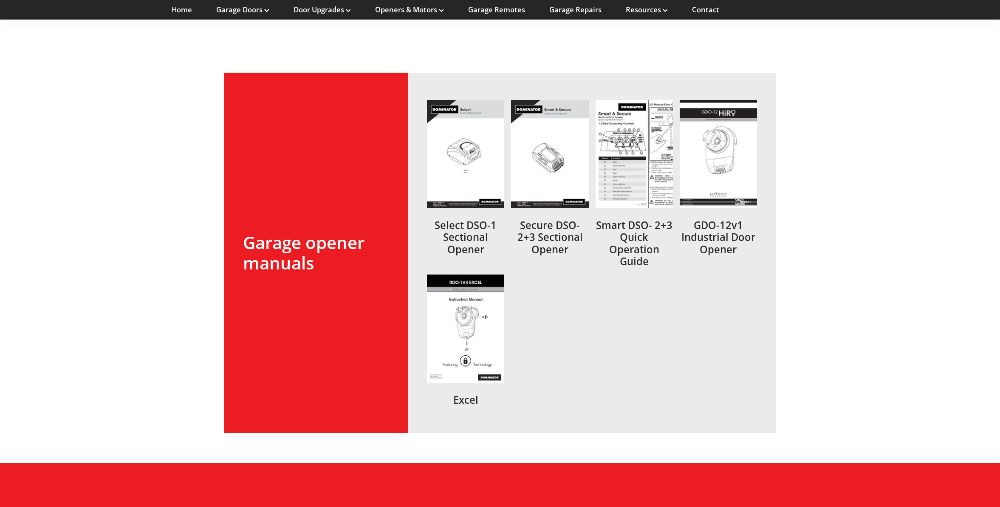
scroll to position [1468, 0]
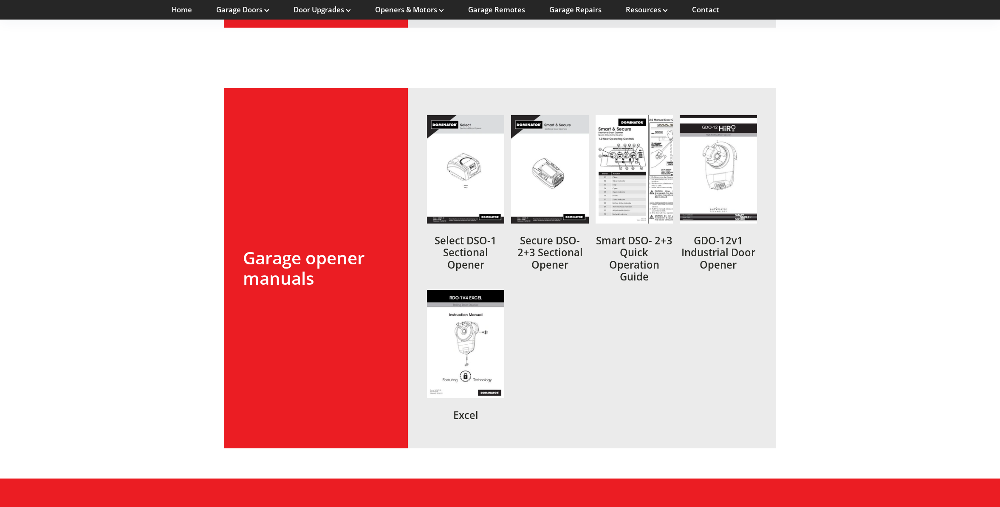
click at [450, 377] on link at bounding box center [465, 355] width 77 height 131
click at [711, 144] on link at bounding box center [718, 199] width 77 height 168
click at [635, 148] on link at bounding box center [634, 199] width 77 height 168
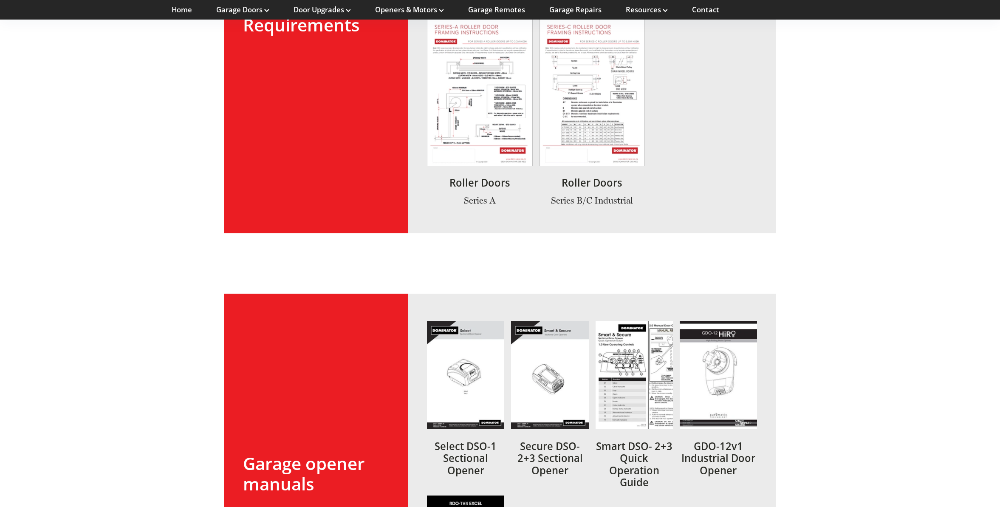
scroll to position [1223, 0]
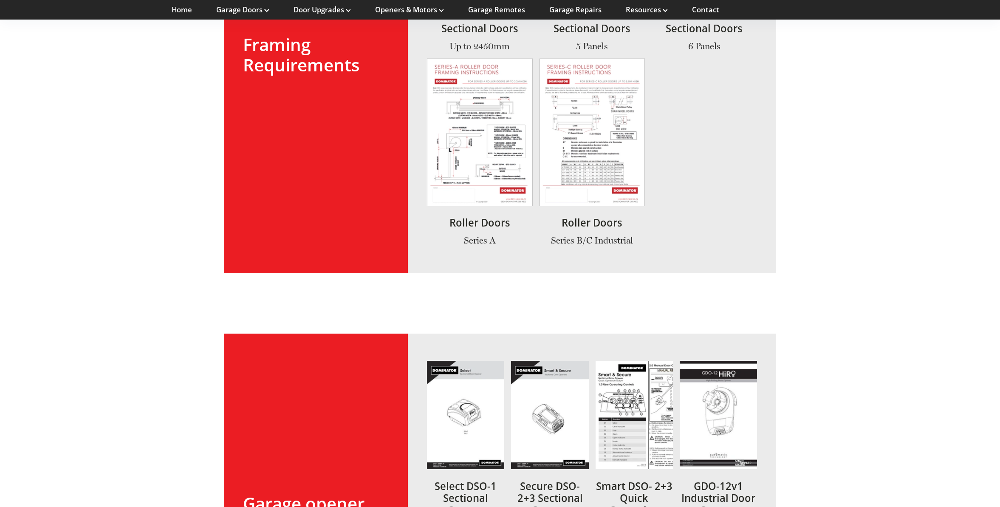
click at [128, 85] on section "Framing Requirements Sectional Doors Up to 2450mm Sectional Doors 5 Panels Sect…" at bounding box center [500, 54] width 1000 height 497
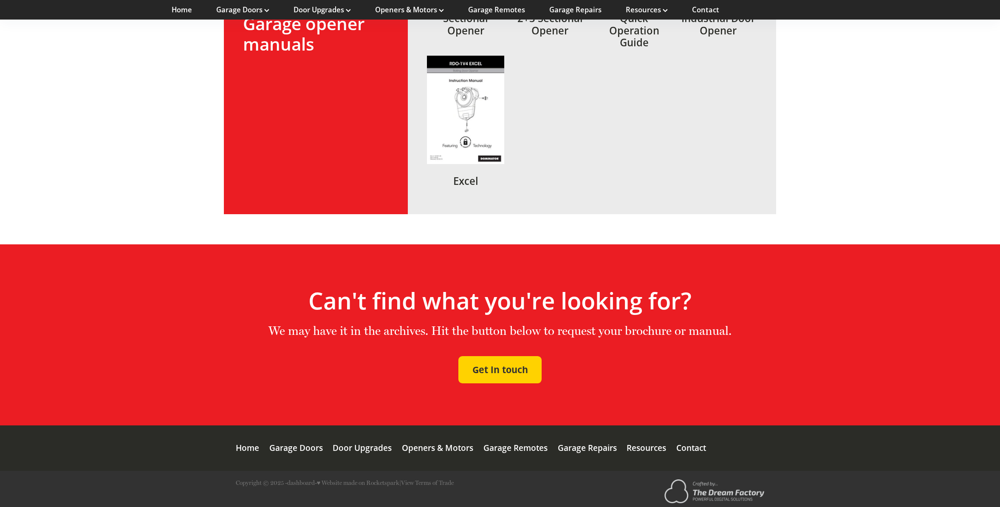
scroll to position [1706, 0]
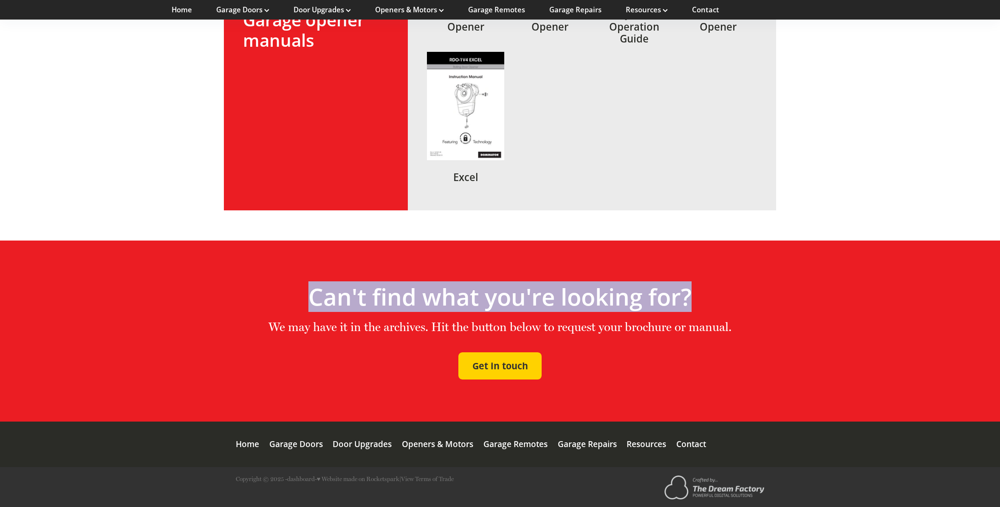
drag, startPoint x: 312, startPoint y: 295, endPoint x: 689, endPoint y: 295, distance: 376.9
click at [689, 295] on h2 "Can't find what you're looking for?" at bounding box center [500, 297] width 481 height 28
copy h2 "Can't find what you're looking for?"
click at [398, 294] on h2 "Can't find what you're looking for?" at bounding box center [500, 297] width 481 height 28
drag, startPoint x: 391, startPoint y: 297, endPoint x: 692, endPoint y: 306, distance: 301.4
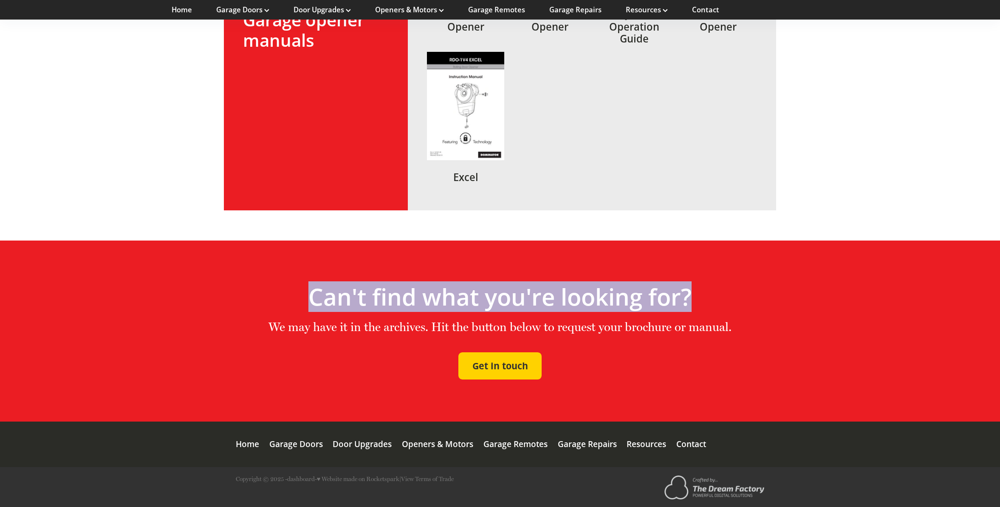
click at [692, 306] on h2 "Can't find what you're looking for?" at bounding box center [500, 297] width 481 height 28
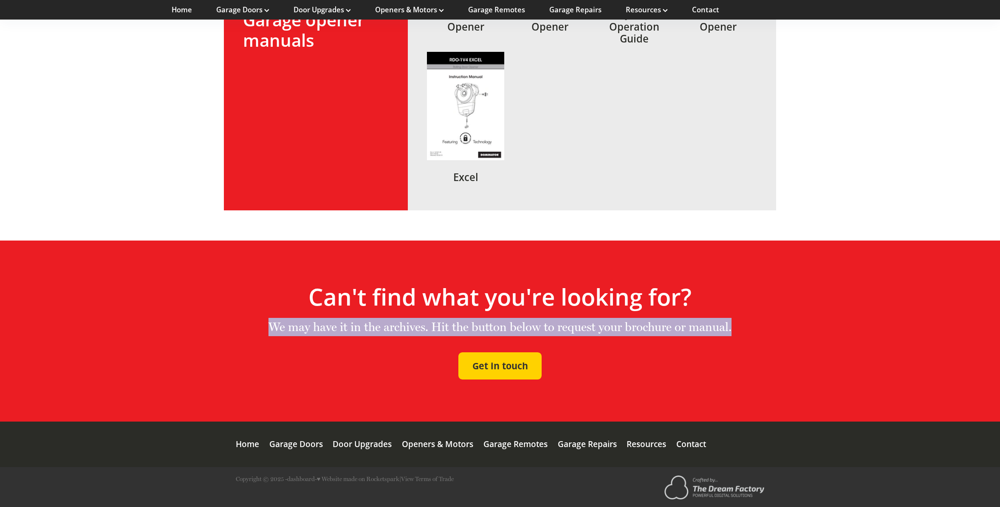
drag, startPoint x: 271, startPoint y: 323, endPoint x: 732, endPoint y: 327, distance: 461.5
click at [732, 327] on p "We may have it in the archives. Hit the button below to request your brochure o…" at bounding box center [500, 327] width 481 height 18
copy p "We may have it in the archives. Hit the button below to request your brochure o…"
